Goal: Task Accomplishment & Management: Complete application form

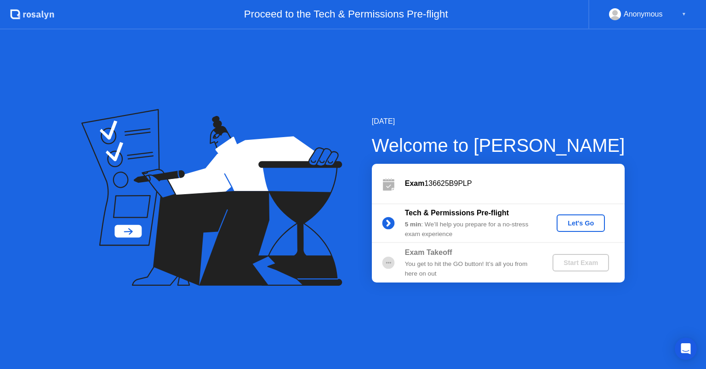
click at [581, 261] on div "Start Exam" at bounding box center [580, 262] width 49 height 7
click at [577, 225] on div "Let's Go" at bounding box center [580, 222] width 41 height 7
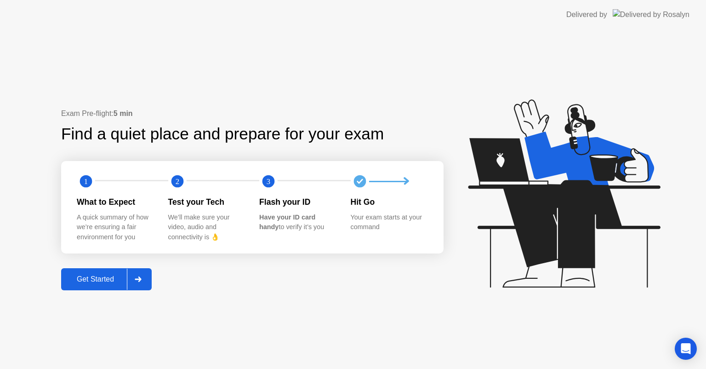
click at [113, 278] on div "Get Started" at bounding box center [95, 279] width 63 height 8
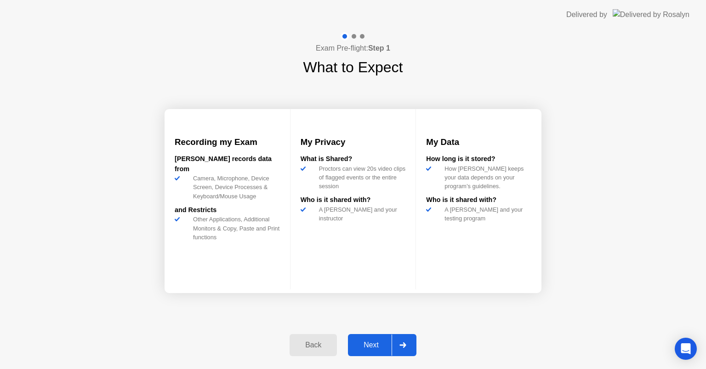
click at [373, 348] on div "Next" at bounding box center [371, 345] width 41 height 8
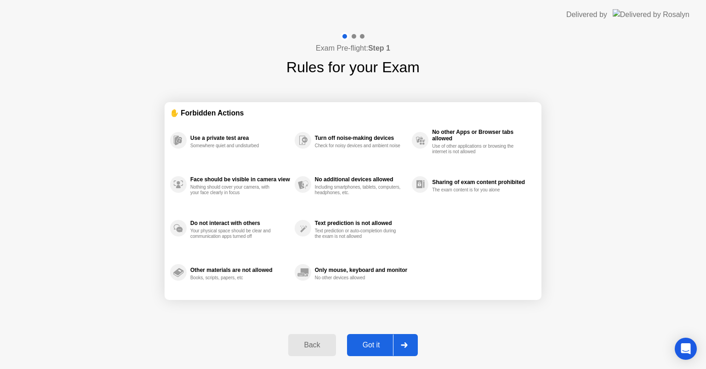
click at [377, 341] on div "Got it" at bounding box center [371, 345] width 43 height 8
select select "**********"
select select "*******"
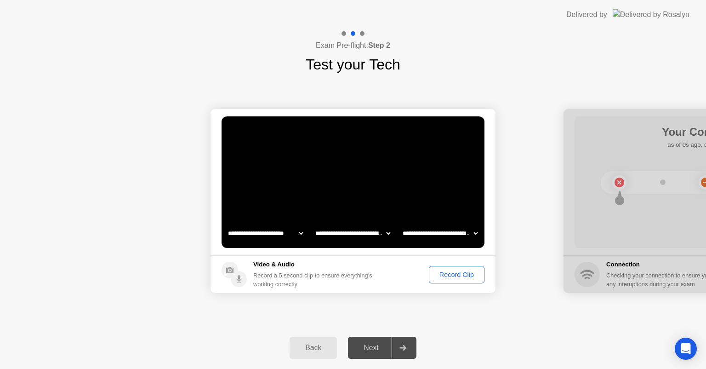
click at [366, 352] on div "Next" at bounding box center [371, 347] width 41 height 8
click at [454, 280] on button "Record Clip" at bounding box center [457, 274] width 56 height 17
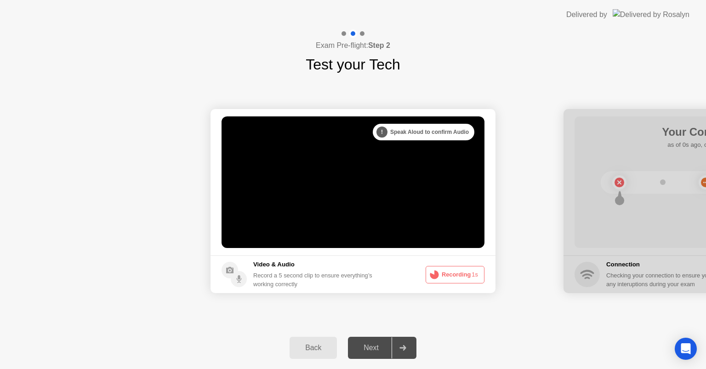
click at [454, 280] on button "Recording 1s" at bounding box center [455, 274] width 59 height 17
click at [454, 280] on button "Recording 0s" at bounding box center [455, 274] width 59 height 17
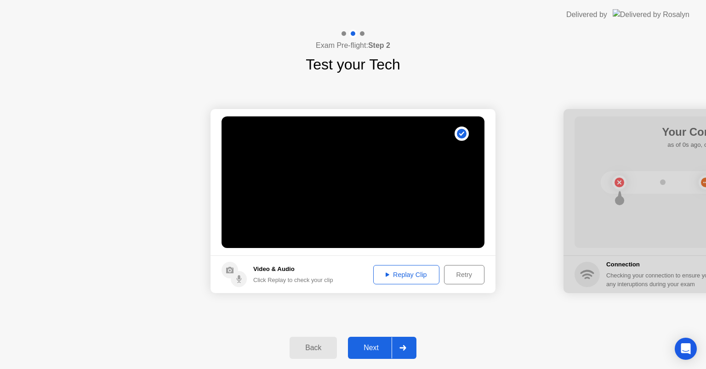
click at [456, 272] on div "Retry" at bounding box center [464, 274] width 34 height 7
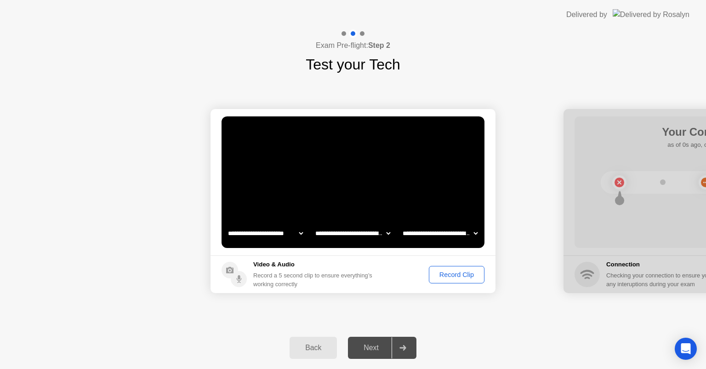
click at [464, 277] on div "Record Clip" at bounding box center [456, 274] width 49 height 7
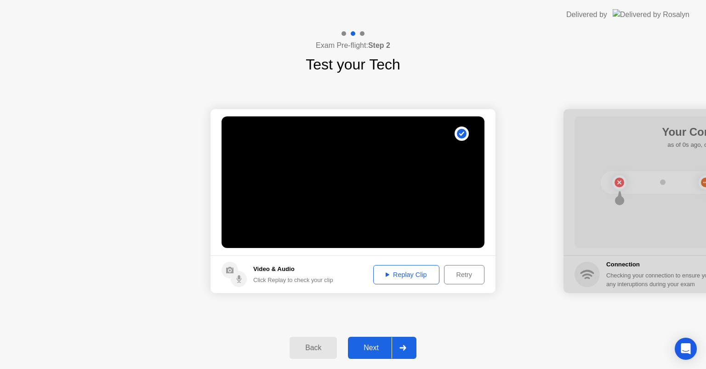
click at [408, 278] on div "Replay Clip" at bounding box center [407, 274] width 60 height 7
click at [460, 278] on div "Retry" at bounding box center [464, 274] width 34 height 7
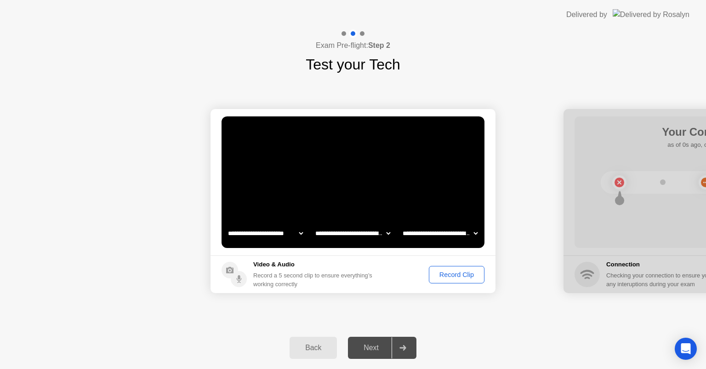
click at [460, 278] on div "Record Clip" at bounding box center [456, 274] width 49 height 7
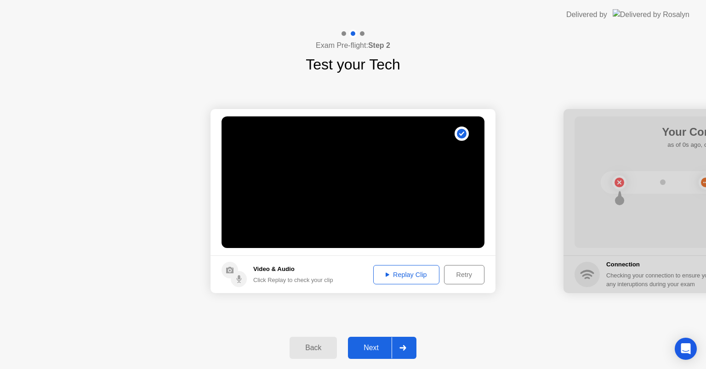
click at [416, 276] on div "Replay Clip" at bounding box center [407, 274] width 60 height 7
click at [463, 276] on div "Retry" at bounding box center [464, 274] width 34 height 7
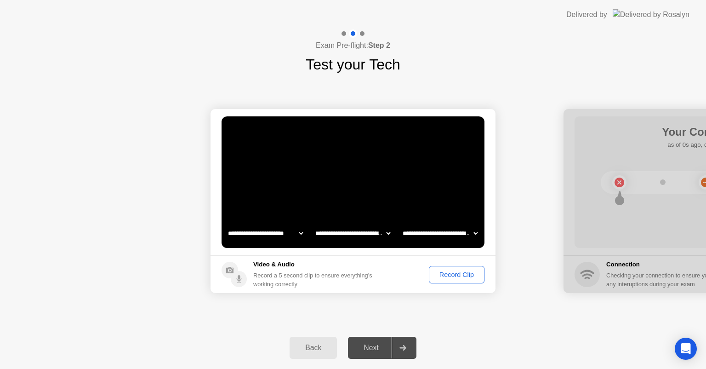
click at [388, 232] on select "**********" at bounding box center [353, 233] width 79 height 18
click at [476, 232] on select "**********" at bounding box center [440, 233] width 79 height 18
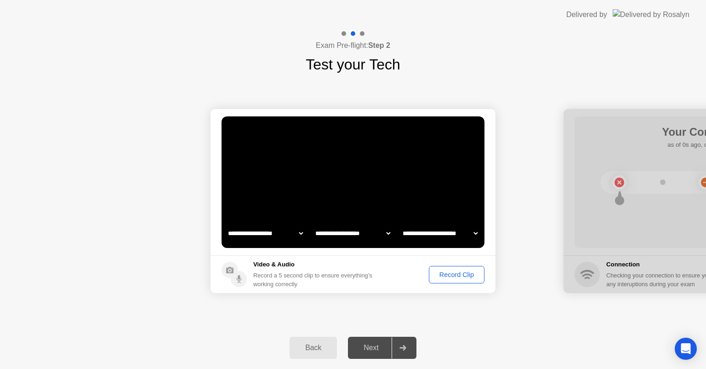
click at [453, 277] on div "Record Clip" at bounding box center [456, 274] width 49 height 7
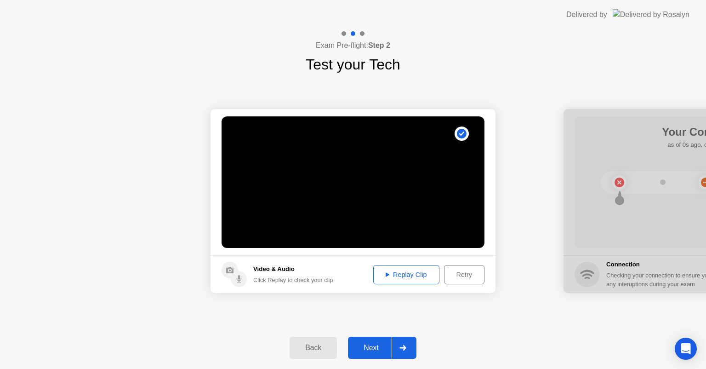
click at [419, 276] on div "Replay Clip" at bounding box center [407, 274] width 60 height 7
click at [378, 349] on div "Next" at bounding box center [371, 347] width 41 height 8
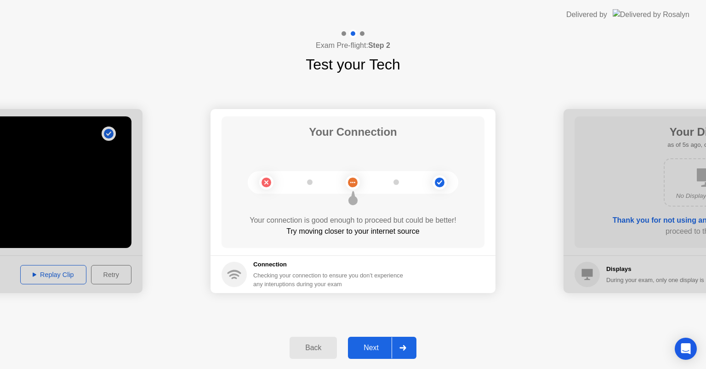
click at [378, 349] on div "Next" at bounding box center [371, 347] width 41 height 8
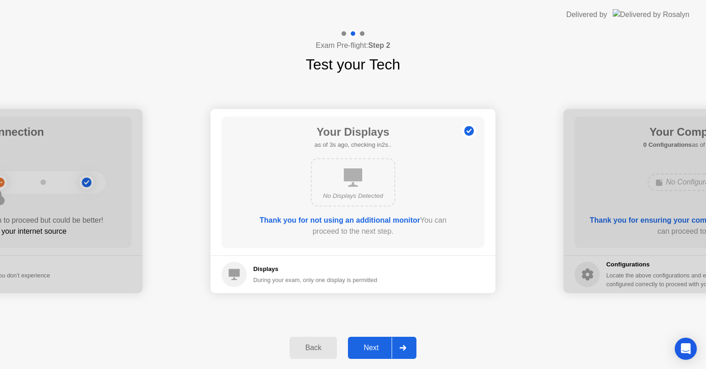
click at [378, 349] on div "Next" at bounding box center [371, 347] width 41 height 8
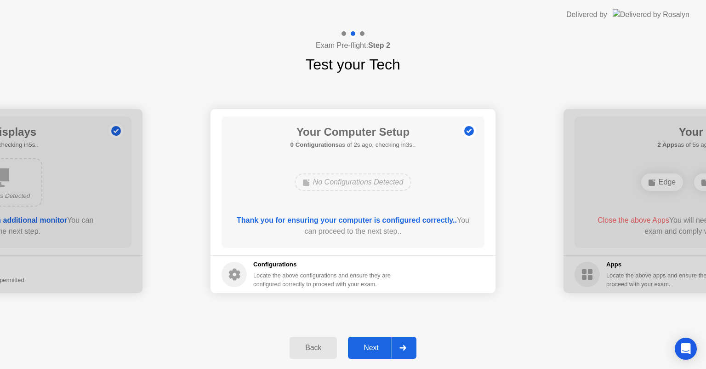
click at [378, 349] on div "Next" at bounding box center [371, 347] width 41 height 8
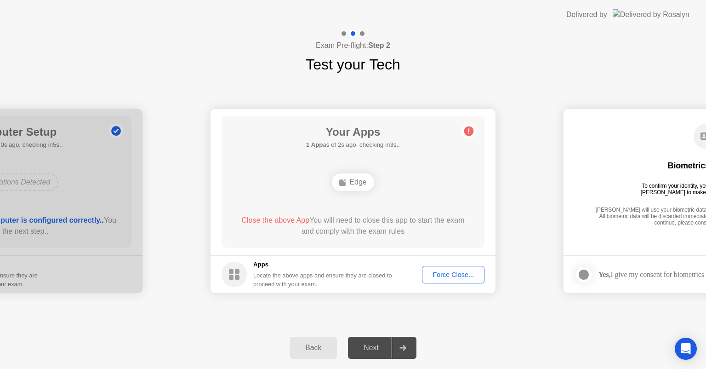
click at [449, 271] on div "Force Close..." at bounding box center [453, 274] width 56 height 7
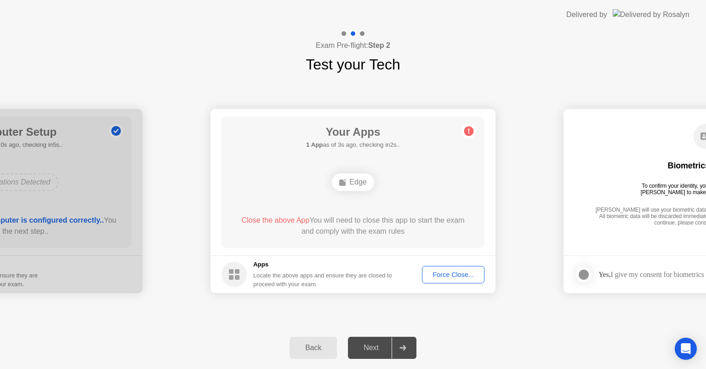
click at [451, 271] on div "Force Close..." at bounding box center [453, 274] width 56 height 7
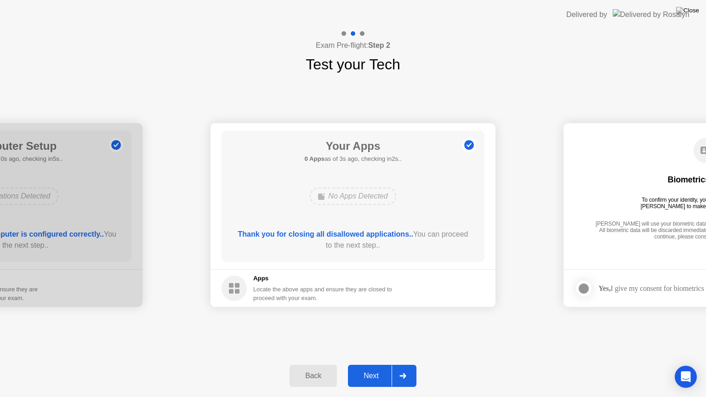
click at [379, 368] on div "Next" at bounding box center [371, 376] width 41 height 8
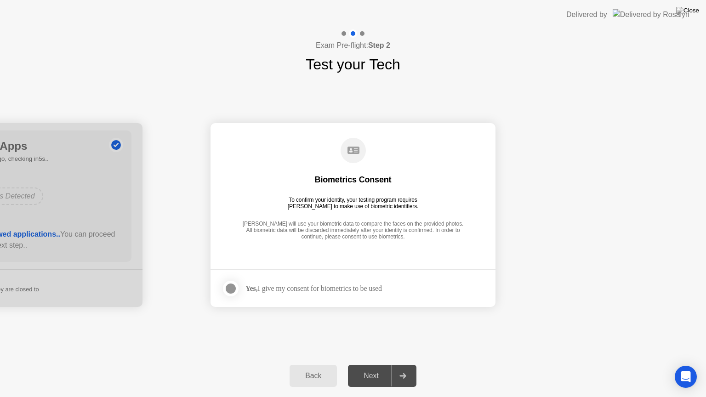
click at [232, 285] on div at bounding box center [230, 288] width 11 height 11
click at [380, 368] on div "Next" at bounding box center [371, 376] width 41 height 8
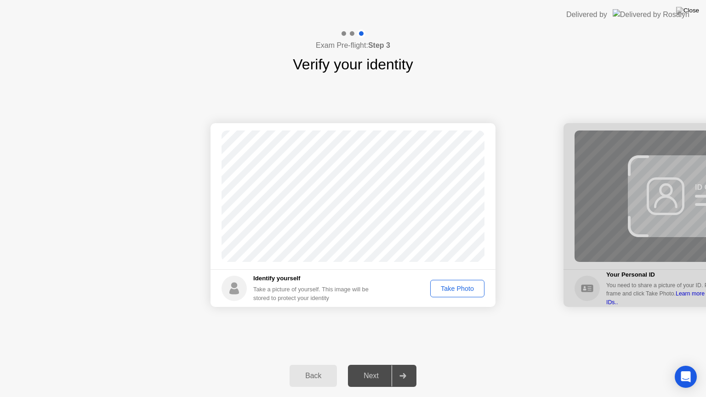
click at [455, 288] on div "Take Photo" at bounding box center [458, 288] width 48 height 7
click at [588, 228] on div at bounding box center [706, 215] width 285 height 184
click at [408, 368] on div at bounding box center [403, 376] width 22 height 21
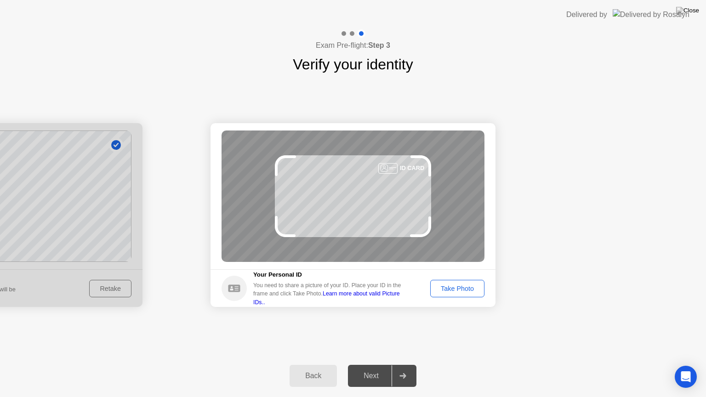
click at [454, 286] on div "Take Photo" at bounding box center [458, 288] width 48 height 7
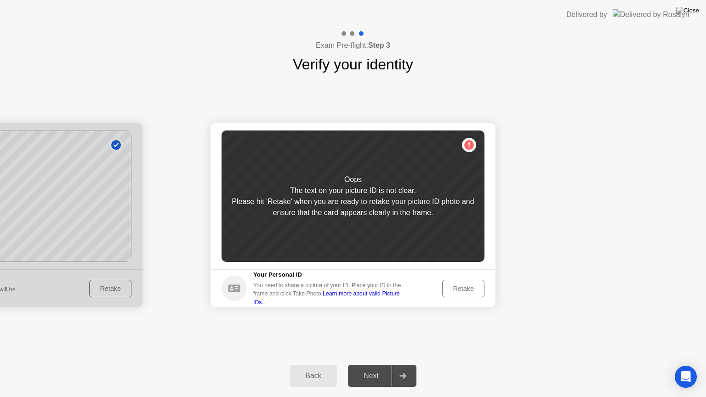
click at [463, 291] on div "Retake" at bounding box center [464, 288] width 36 height 7
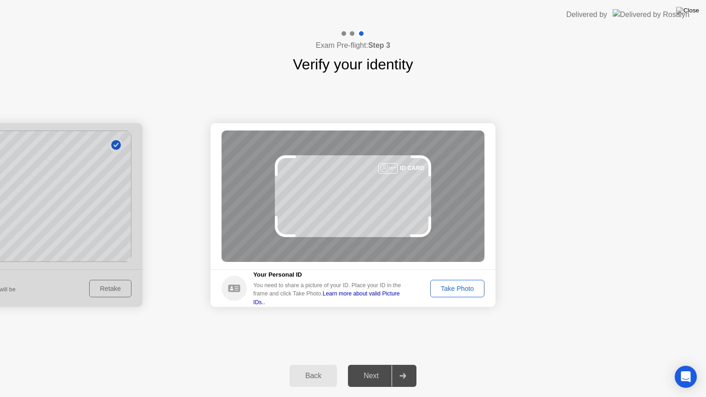
click at [450, 285] on div "Take Photo" at bounding box center [458, 288] width 48 height 7
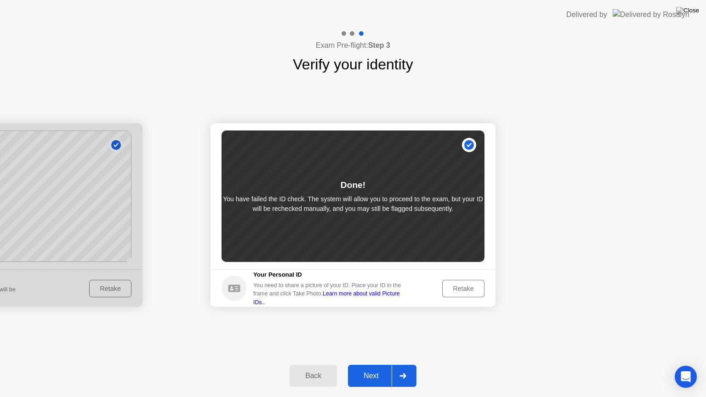
click at [376, 368] on div "Next" at bounding box center [371, 376] width 41 height 8
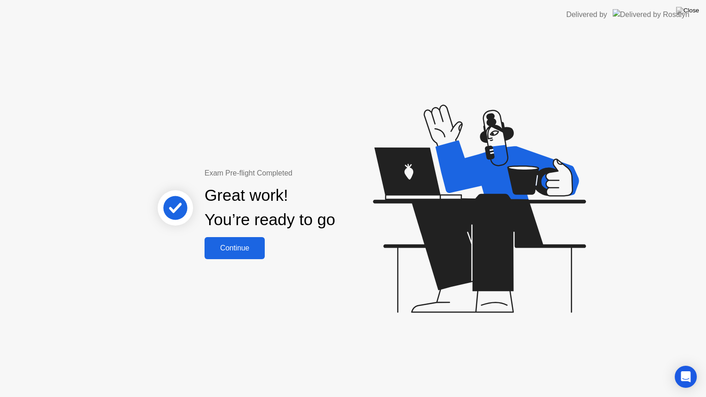
click at [225, 250] on div "Continue" at bounding box center [234, 248] width 55 height 8
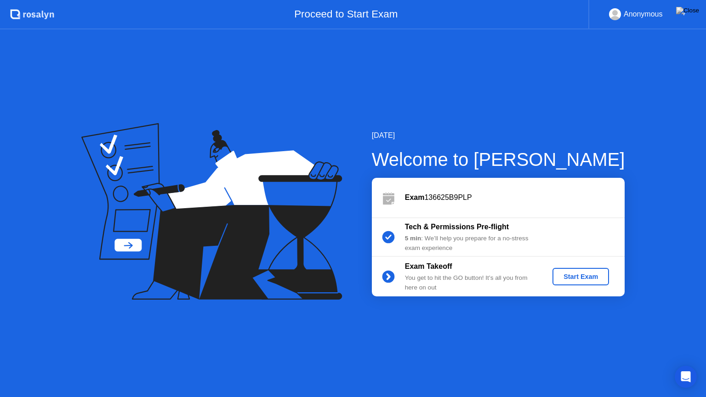
click at [577, 275] on div "Start Exam" at bounding box center [580, 276] width 49 height 7
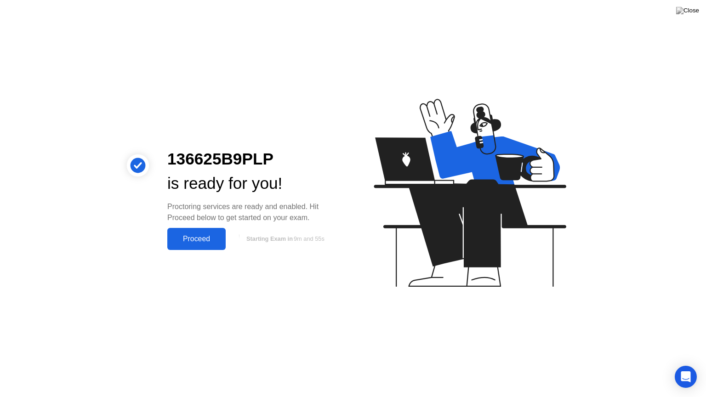
click at [208, 245] on button "Proceed" at bounding box center [196, 239] width 58 height 22
